Goal: Information Seeking & Learning: Check status

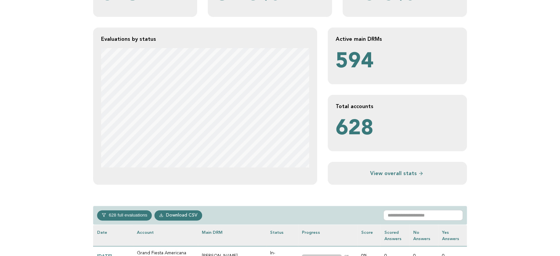
scroll to position [184, 0]
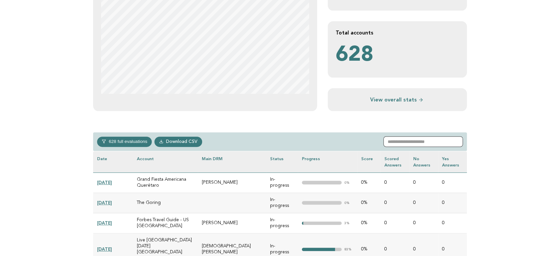
click at [405, 140] on input "text" at bounding box center [422, 141] width 79 height 11
paste input "**********"
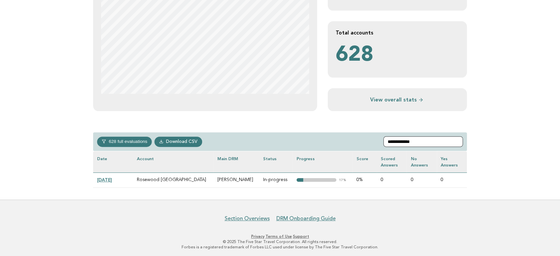
type input "**********"
click at [107, 180] on link "[DATE]" at bounding box center [104, 179] width 15 height 5
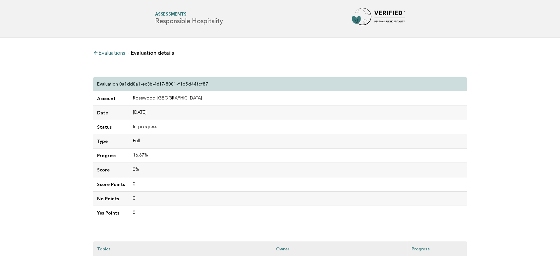
scroll to position [110, 0]
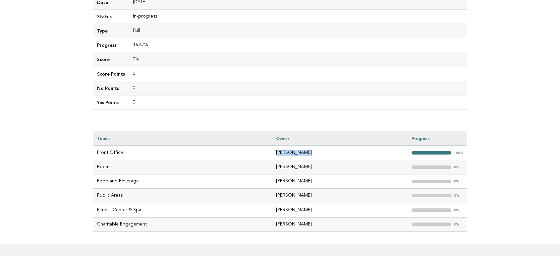
drag, startPoint x: 318, startPoint y: 152, endPoint x: 266, endPoint y: 152, distance: 51.7
click at [266, 152] on tr "Front Office Maria Azevedo "> 100%" at bounding box center [280, 153] width 374 height 14
copy tr "Maria Azevedo"
click at [152, 211] on td "Fitness Center & Spa" at bounding box center [182, 210] width 179 height 14
drag, startPoint x: 127, startPoint y: 151, endPoint x: 95, endPoint y: 151, distance: 31.5
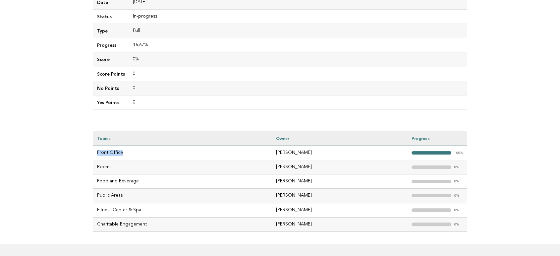
click at [95, 151] on td "Front Office" at bounding box center [182, 153] width 179 height 14
copy td "Front Office"
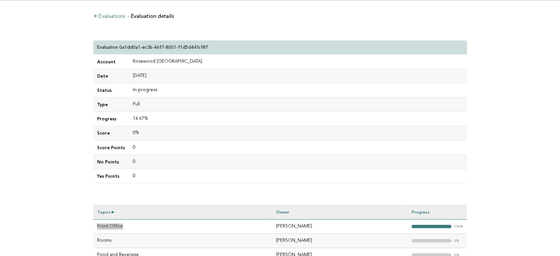
scroll to position [0, 0]
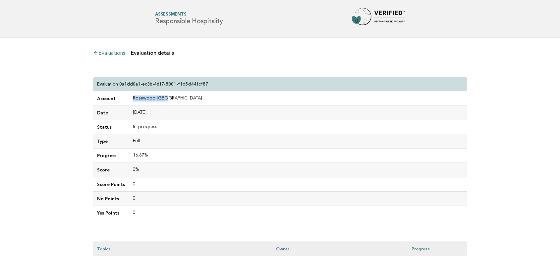
drag, startPoint x: 173, startPoint y: 99, endPoint x: 124, endPoint y: 98, distance: 48.7
click at [124, 98] on tr "Account Rosewood Doha" at bounding box center [280, 98] width 374 height 14
copy tr "Rosewood [GEOGRAPHIC_DATA]"
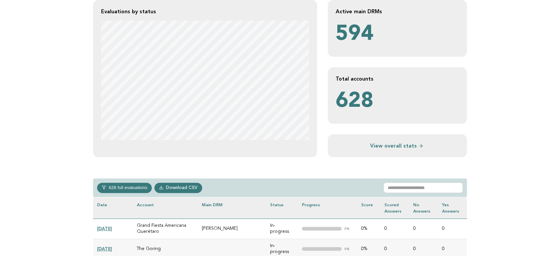
scroll to position [184, 0]
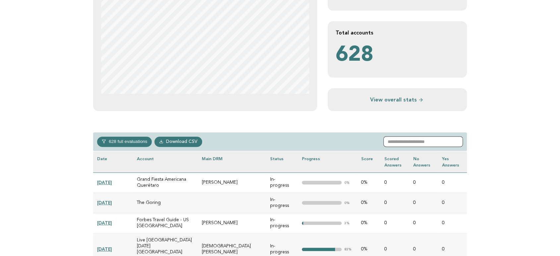
click at [423, 140] on input "text" at bounding box center [422, 141] width 79 height 11
paste input "**********"
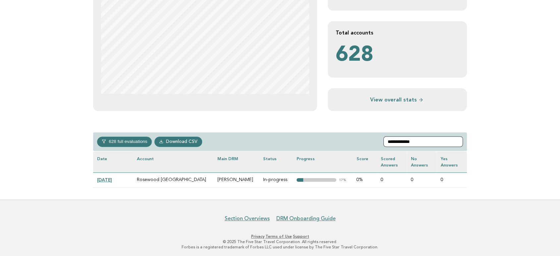
type input "**********"
click at [106, 178] on link "2025-02-16" at bounding box center [104, 179] width 15 height 5
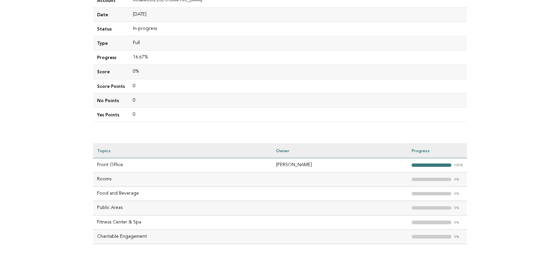
scroll to position [110, 0]
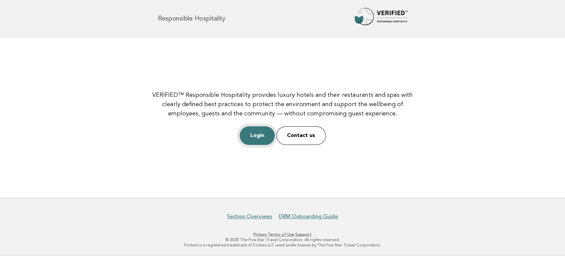
click at [266, 139] on link "Login" at bounding box center [257, 135] width 35 height 19
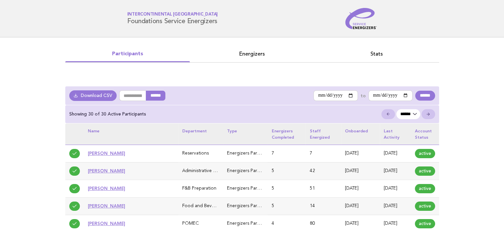
scroll to position [66, 0]
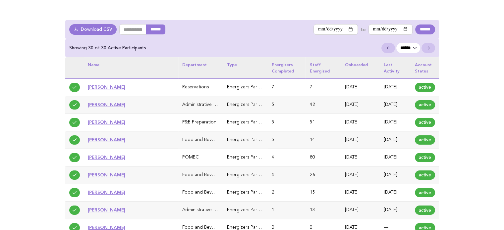
click at [112, 88] on link "Hussein Elsaey" at bounding box center [106, 86] width 37 height 5
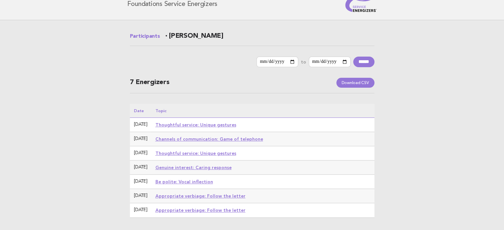
scroll to position [6, 0]
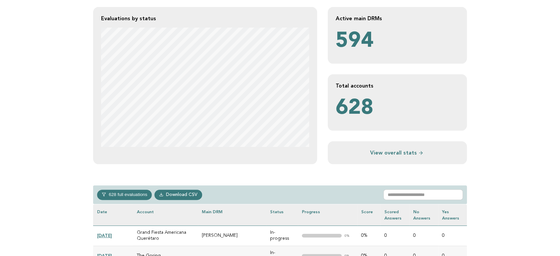
scroll to position [184, 0]
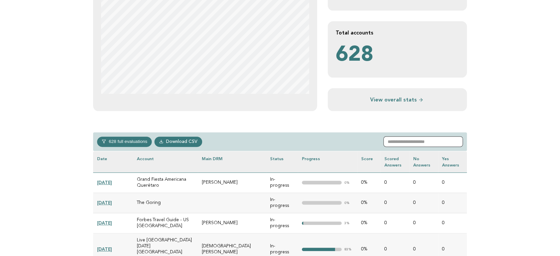
click at [426, 142] on input "text" at bounding box center [422, 141] width 79 height 11
paste input "**********"
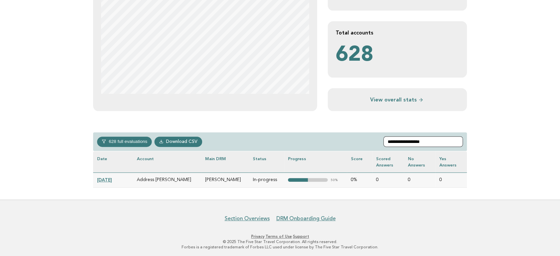
type input "**********"
click at [112, 180] on link "2024-10-18" at bounding box center [104, 179] width 15 height 5
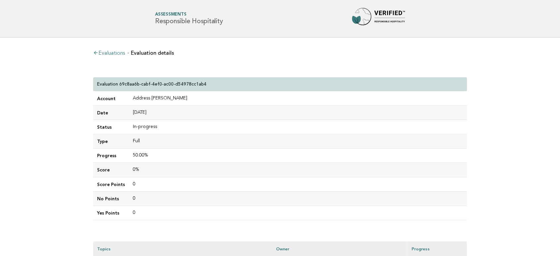
drag, startPoint x: 226, startPoint y: 20, endPoint x: 154, endPoint y: 23, distance: 72.3
click at [154, 23] on div "Forbes Travel Guide Assessments Responsible Hospitality" at bounding box center [280, 18] width 268 height 21
copy h1 "Responsible Hospitality"
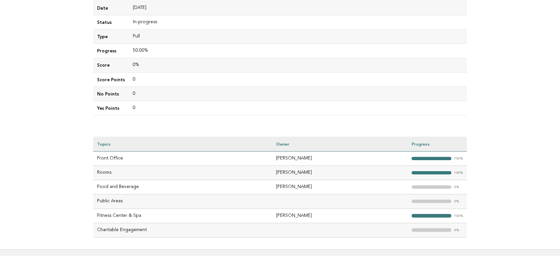
scroll to position [147, 0]
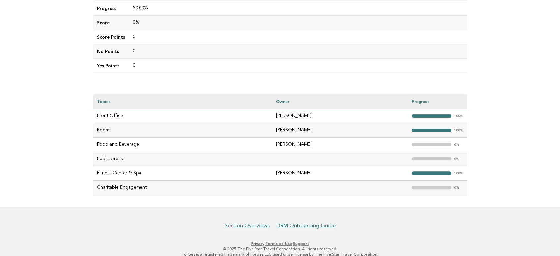
drag, startPoint x: 315, startPoint y: 115, endPoint x: 252, endPoint y: 116, distance: 63.6
click at [251, 116] on tr "Front Office [PERSON_NAME] "> 100%" at bounding box center [280, 116] width 374 height 14
copy tr "[PERSON_NAME]"
click at [335, 168] on td "[PERSON_NAME]" at bounding box center [339, 173] width 135 height 14
drag, startPoint x: 140, startPoint y: 141, endPoint x: 95, endPoint y: 147, distance: 45.4
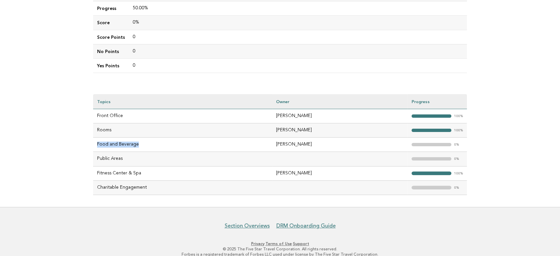
click at [95, 147] on td "Food and Beverage" at bounding box center [182, 144] width 179 height 14
copy td "Food and Beverage"
drag, startPoint x: 128, startPoint y: 160, endPoint x: 96, endPoint y: 160, distance: 32.1
click at [96, 160] on td "Public Areas" at bounding box center [182, 159] width 179 height 14
copy td "Public Areas"
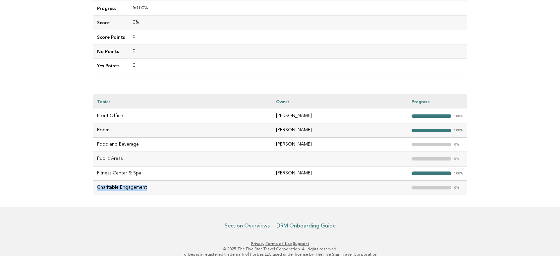
drag, startPoint x: 153, startPoint y: 190, endPoint x: 98, endPoint y: 187, distance: 55.7
click at [98, 187] on td "Charitable Engagement" at bounding box center [182, 187] width 179 height 14
copy td "Charitable Engagement"
click at [299, 188] on td at bounding box center [339, 187] width 135 height 14
click at [141, 142] on td "Food and Beverage" at bounding box center [182, 144] width 179 height 14
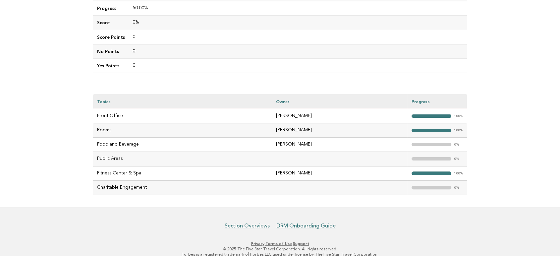
click at [145, 163] on td "Public Areas" at bounding box center [182, 159] width 179 height 14
click at [171, 189] on td "Charitable Engagement" at bounding box center [182, 187] width 179 height 14
click at [45, 157] on main "Evaluations Evaluation details Evaluation 69c8aa6b-cabf-4ef0-ac00-d54978cc1ab4 …" at bounding box center [280, 48] width 560 height 316
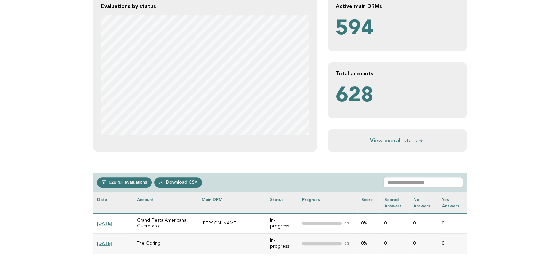
scroll to position [184, 0]
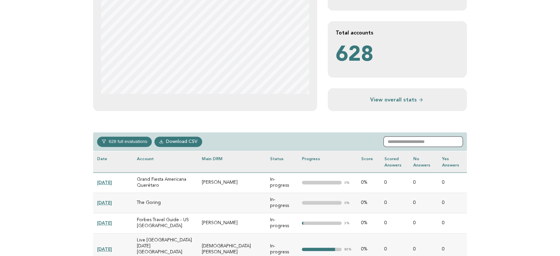
click at [433, 144] on input "text" at bounding box center [422, 141] width 79 height 11
paste input "**********"
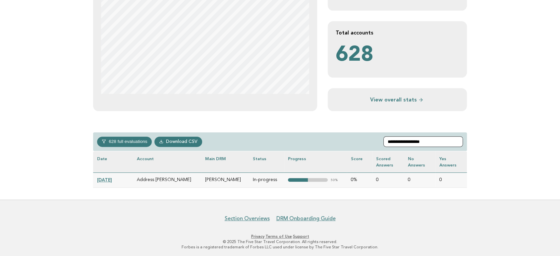
type input "**********"
click at [329, 209] on link "DRM Onboarding Guide" at bounding box center [305, 218] width 59 height 7
click at [377, 193] on div "**********" at bounding box center [280, 27] width 384 height 346
click at [316, 209] on link "DRM Onboarding Guide" at bounding box center [305, 218] width 59 height 7
drag, startPoint x: 220, startPoint y: 178, endPoint x: 193, endPoint y: 177, distance: 27.5
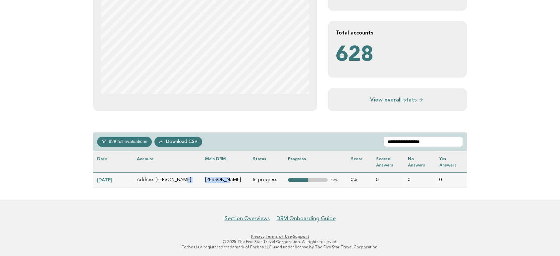
click at [193, 177] on tr "2024-10-18 Address Montgomerie Emirates Hills, P.O. Box 36700, Dubai, , , Unite…" at bounding box center [280, 179] width 374 height 15
copy tr "Emirates Hills, P.O. Box 36700, Dubai, , , United Arab Emirates Noor Khan"
click at [302, 209] on link "DRM Onboarding Guide" at bounding box center [305, 218] width 59 height 7
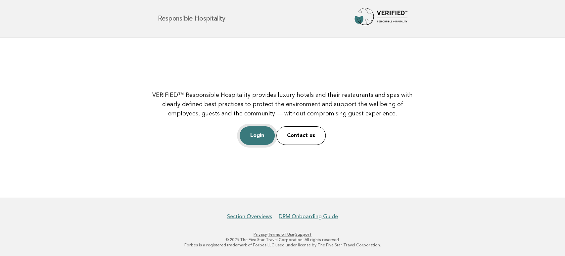
click at [258, 135] on link "Login" at bounding box center [257, 135] width 35 height 19
